Goal: Transaction & Acquisition: Purchase product/service

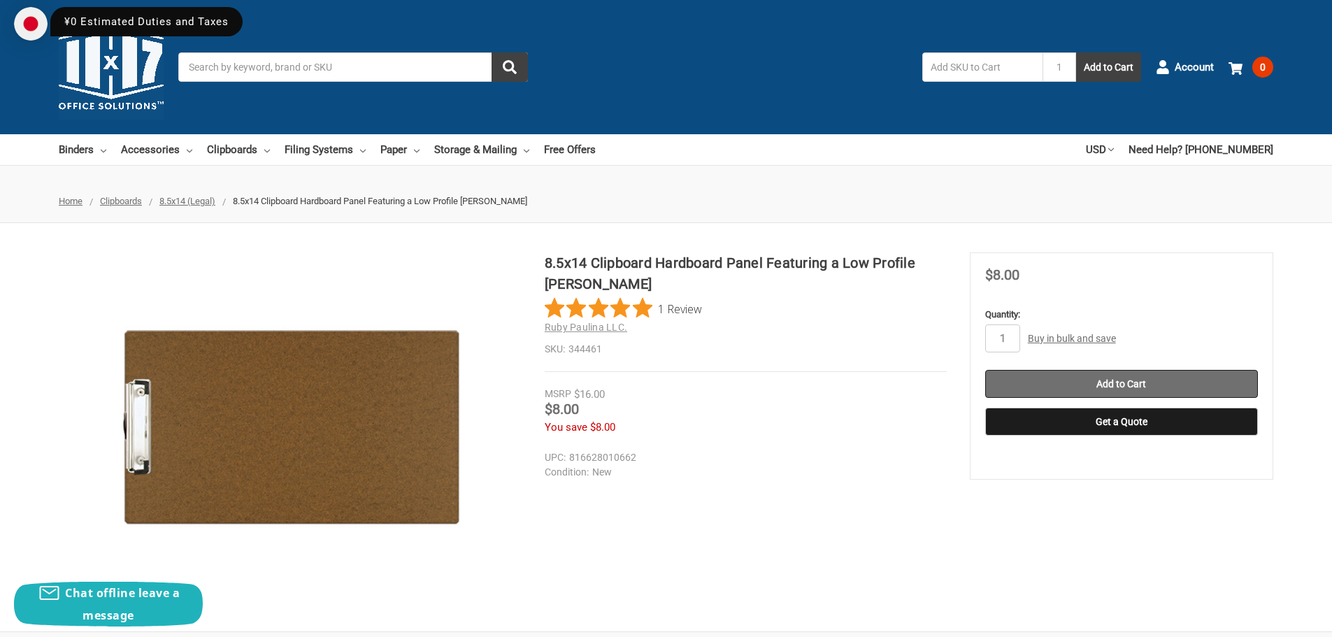
click at [1122, 390] on input "Add to Cart" at bounding box center [1121, 384] width 273 height 28
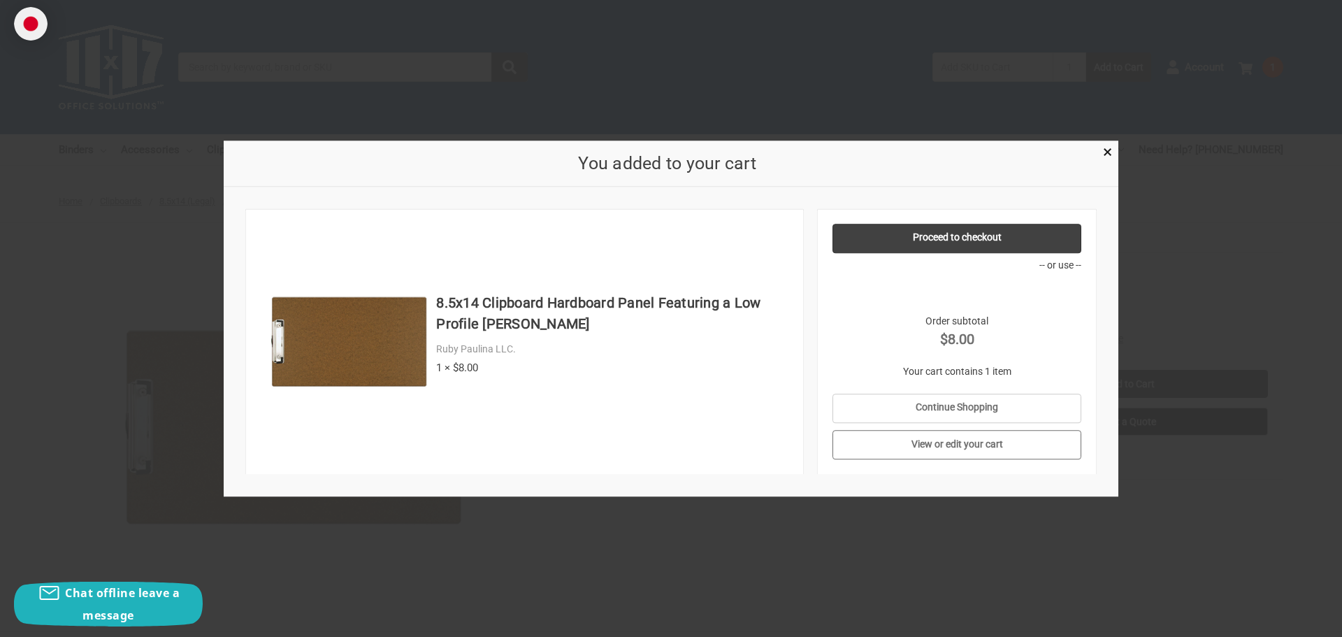
click at [944, 447] on link "View or edit your cart" at bounding box center [958, 445] width 250 height 29
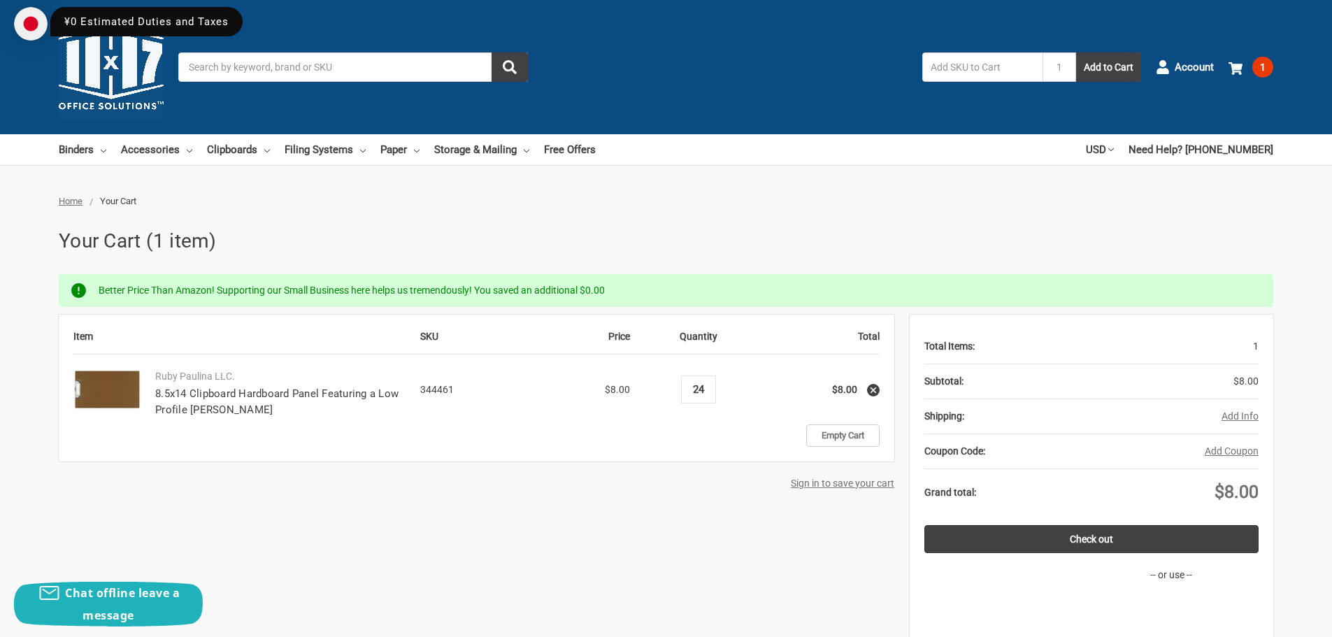
type input "24"
click at [709, 443] on td "Empty Cart" at bounding box center [698, 435] width 363 height 22
click at [315, 394] on link "8.5x14 Clipboard Hardboard Panel Featuring a Low Profile [PERSON_NAME]" at bounding box center [276, 401] width 243 height 29
